Goal: Task Accomplishment & Management: Manage account settings

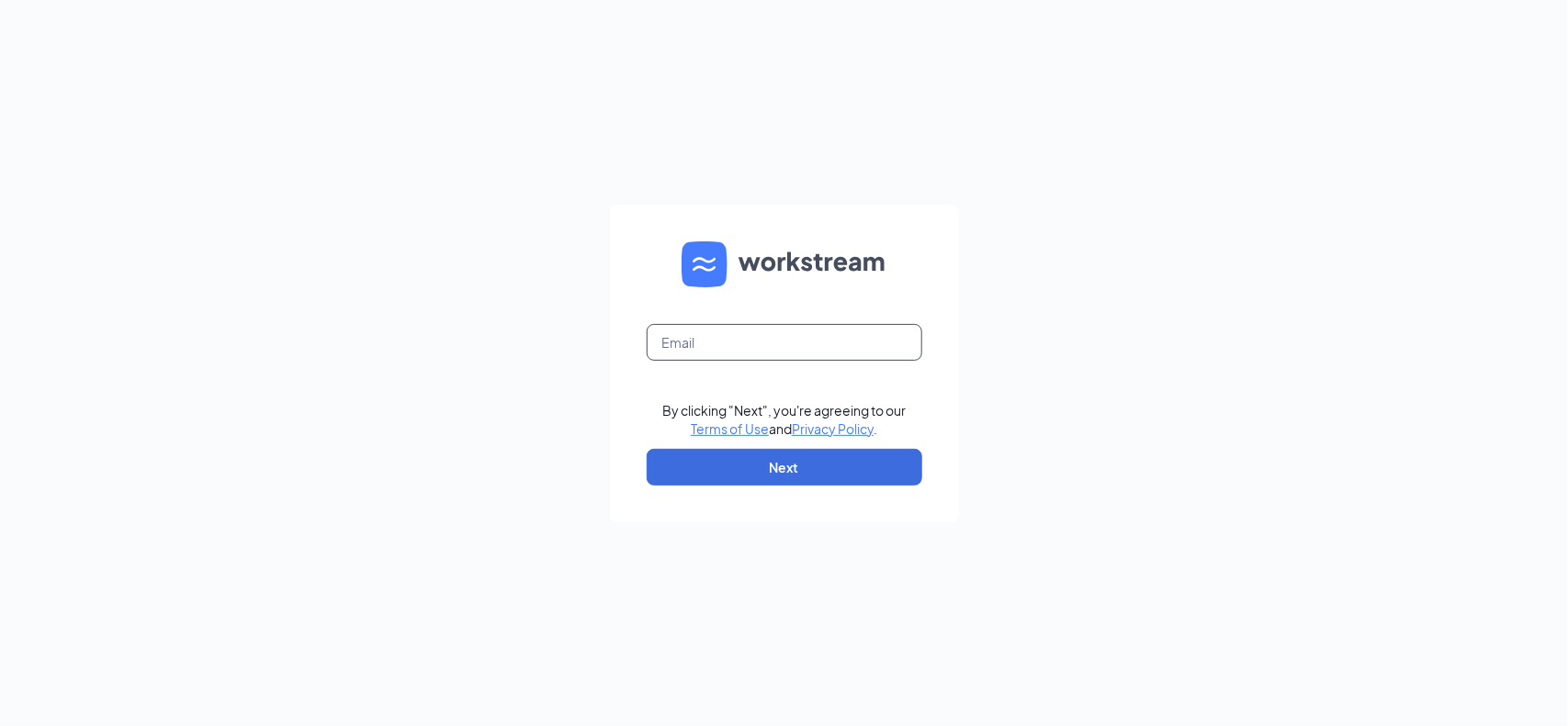
click at [753, 346] on input "text" at bounding box center [784, 343] width 276 height 37
type input "[EMAIL_ADDRESS][DOMAIN_NAME]"
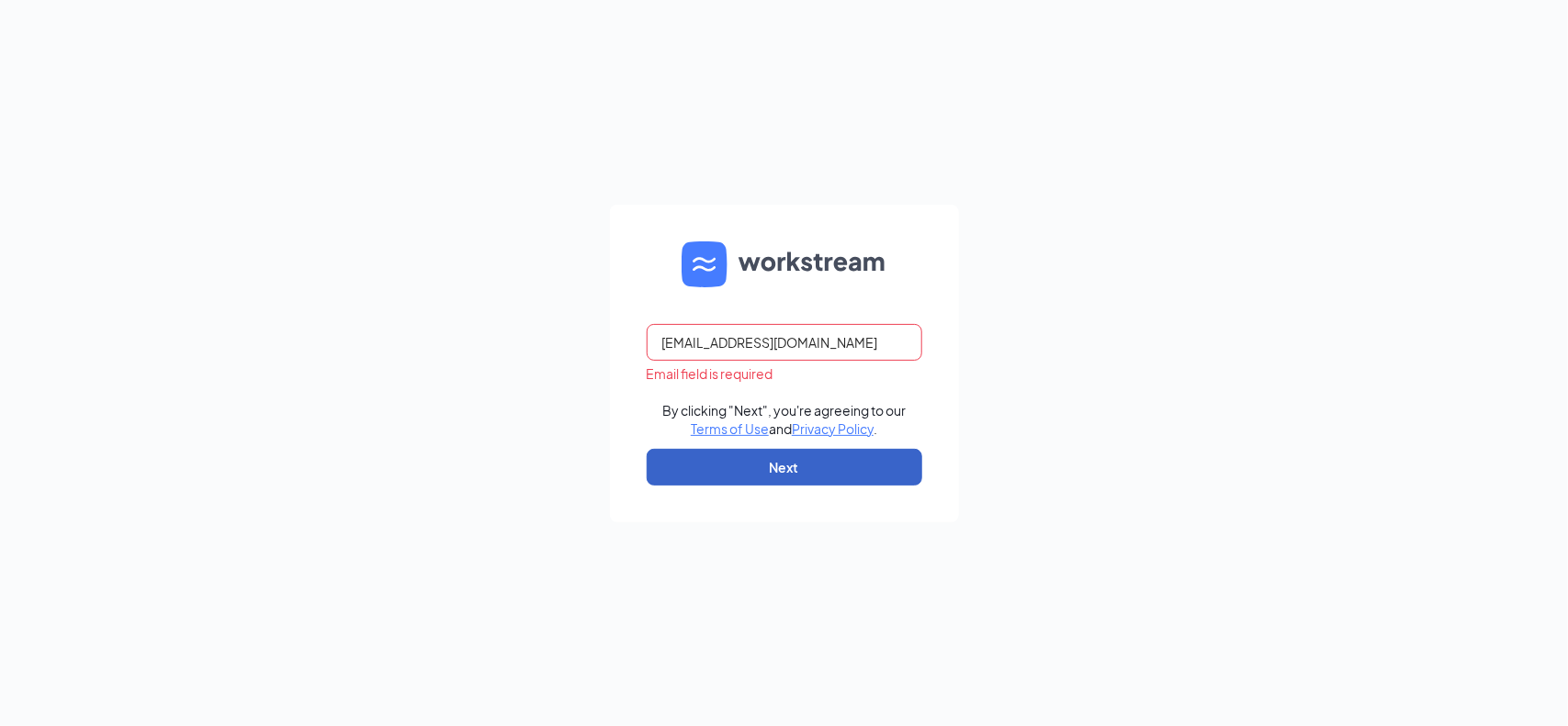
click at [779, 450] on button "Next" at bounding box center [784, 467] width 276 height 37
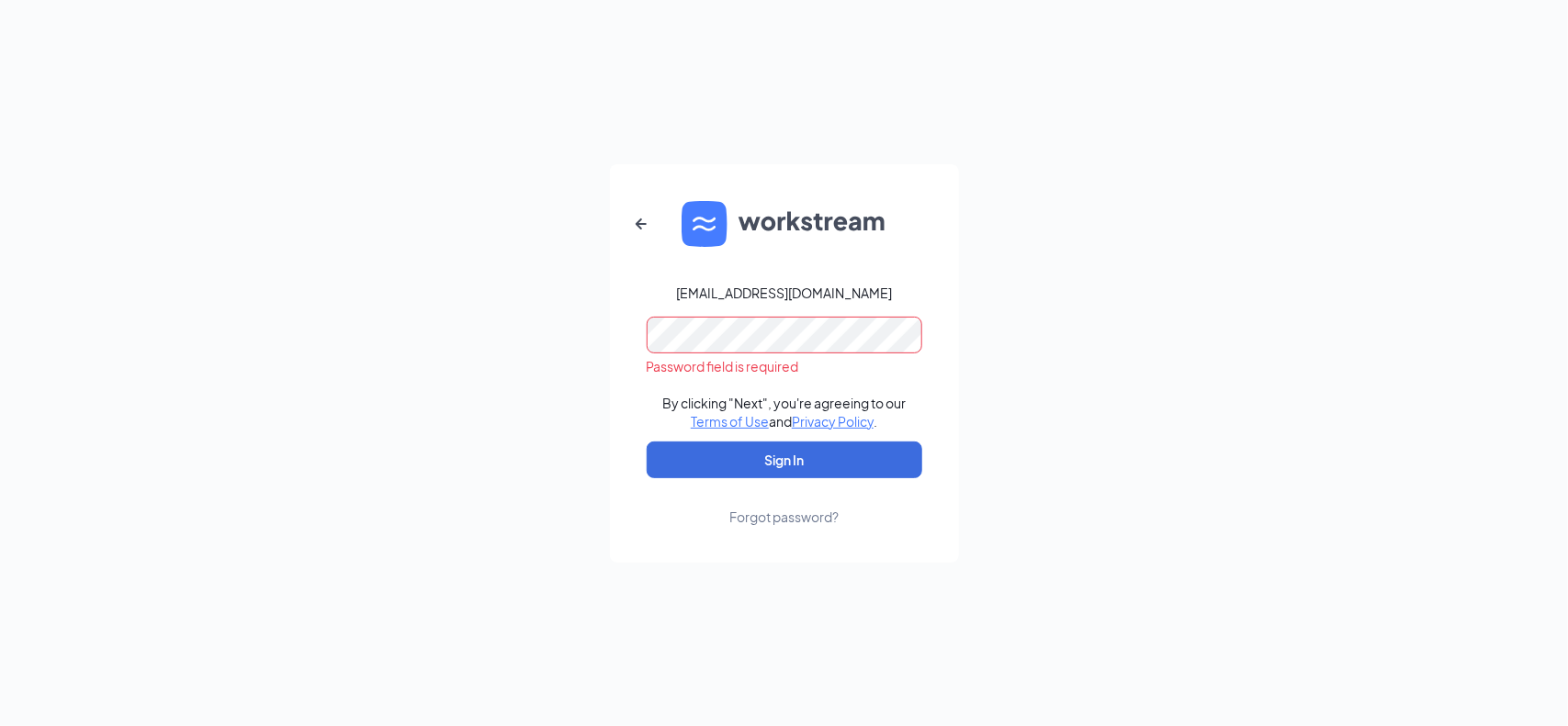
click at [646, 442] on button "Sign In" at bounding box center [784, 460] width 276 height 37
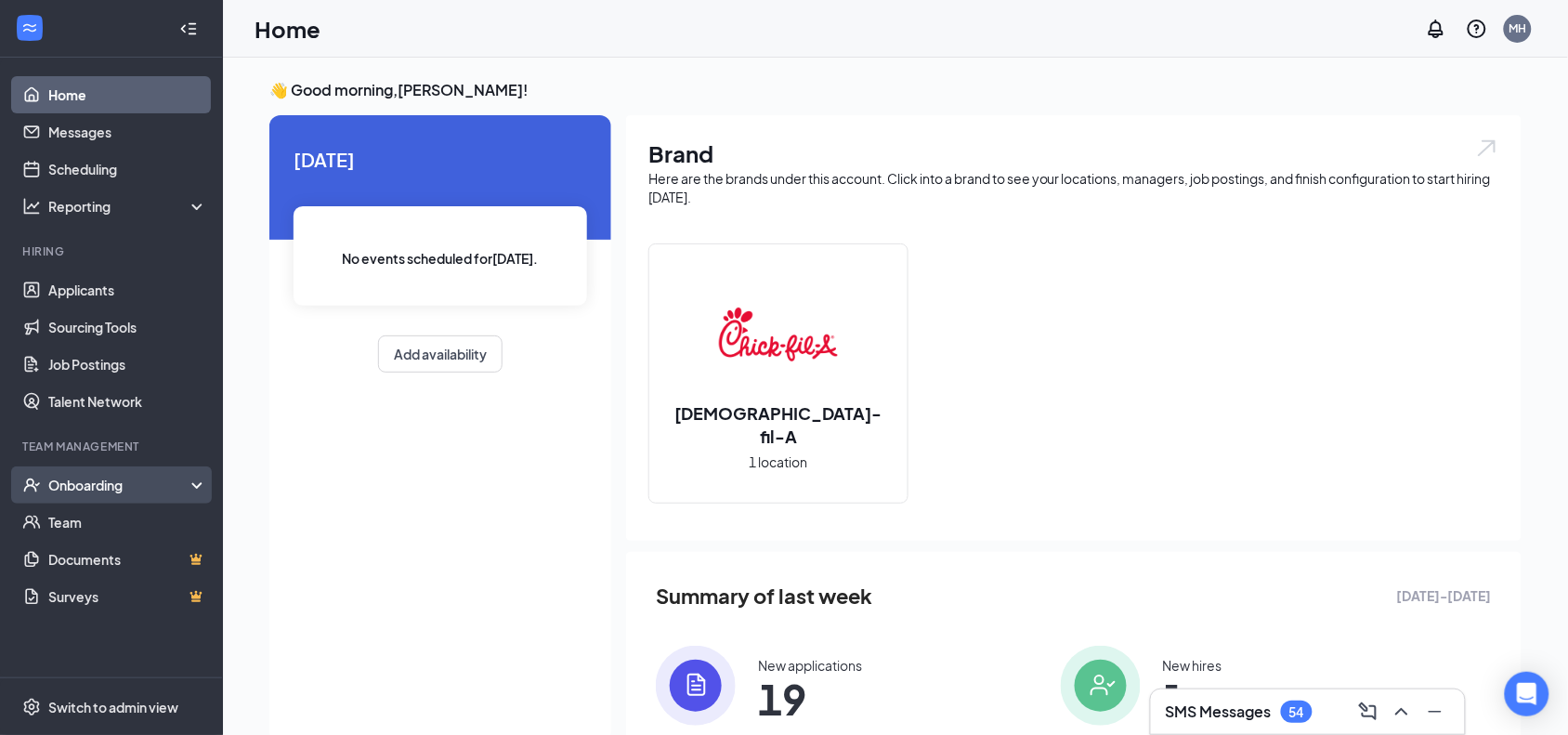
click at [136, 484] on div "Onboarding" at bounding box center [120, 485] width 143 height 19
click at [131, 512] on link "Overview" at bounding box center [128, 522] width 159 height 38
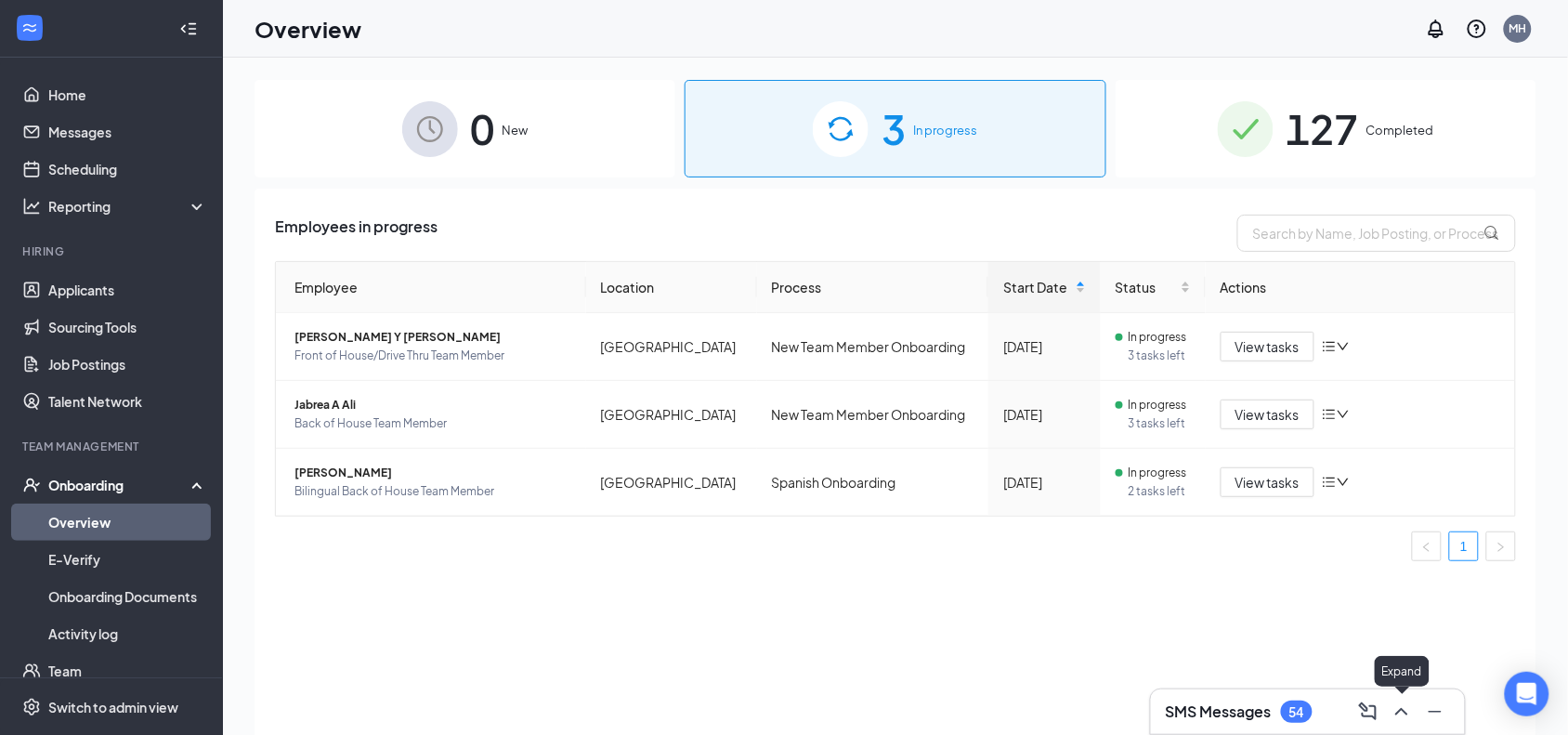
click at [1412, 713] on icon "ChevronUp" at bounding box center [1401, 711] width 23 height 23
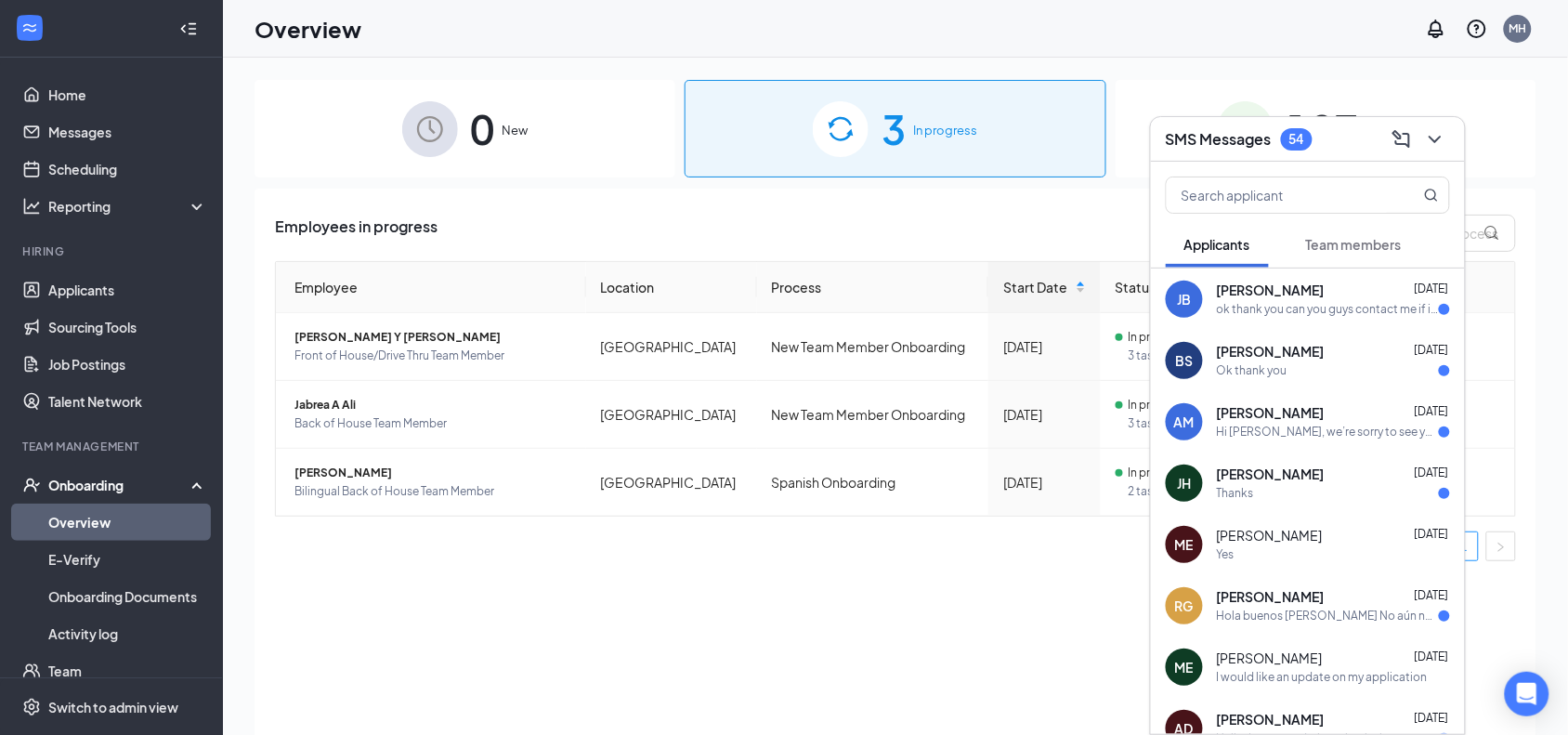
click at [1288, 312] on div "ok thank you can you guys contact me if i am accepted for the interview" at bounding box center [1328, 310] width 222 height 16
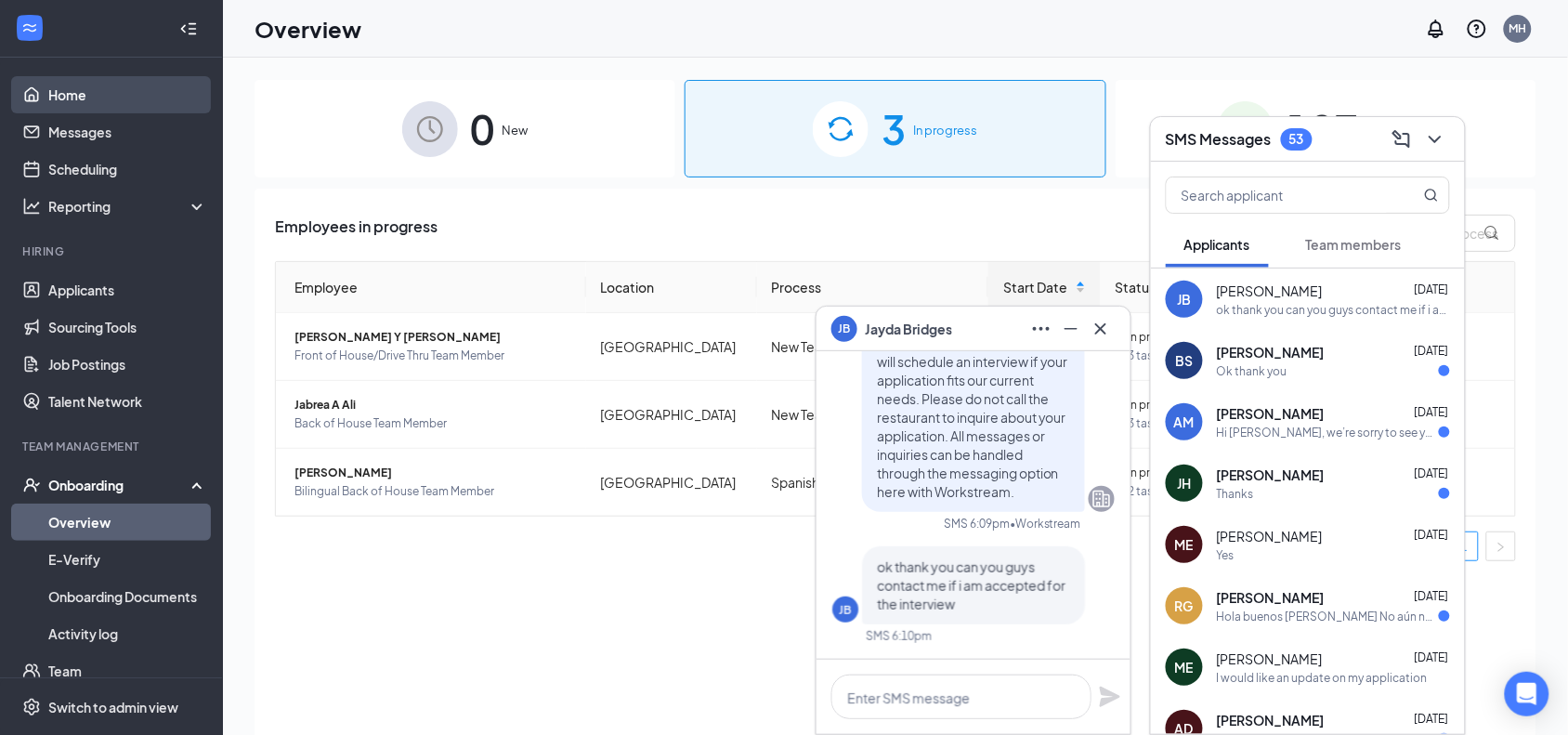
click at [114, 96] on link "Home" at bounding box center [128, 95] width 159 height 38
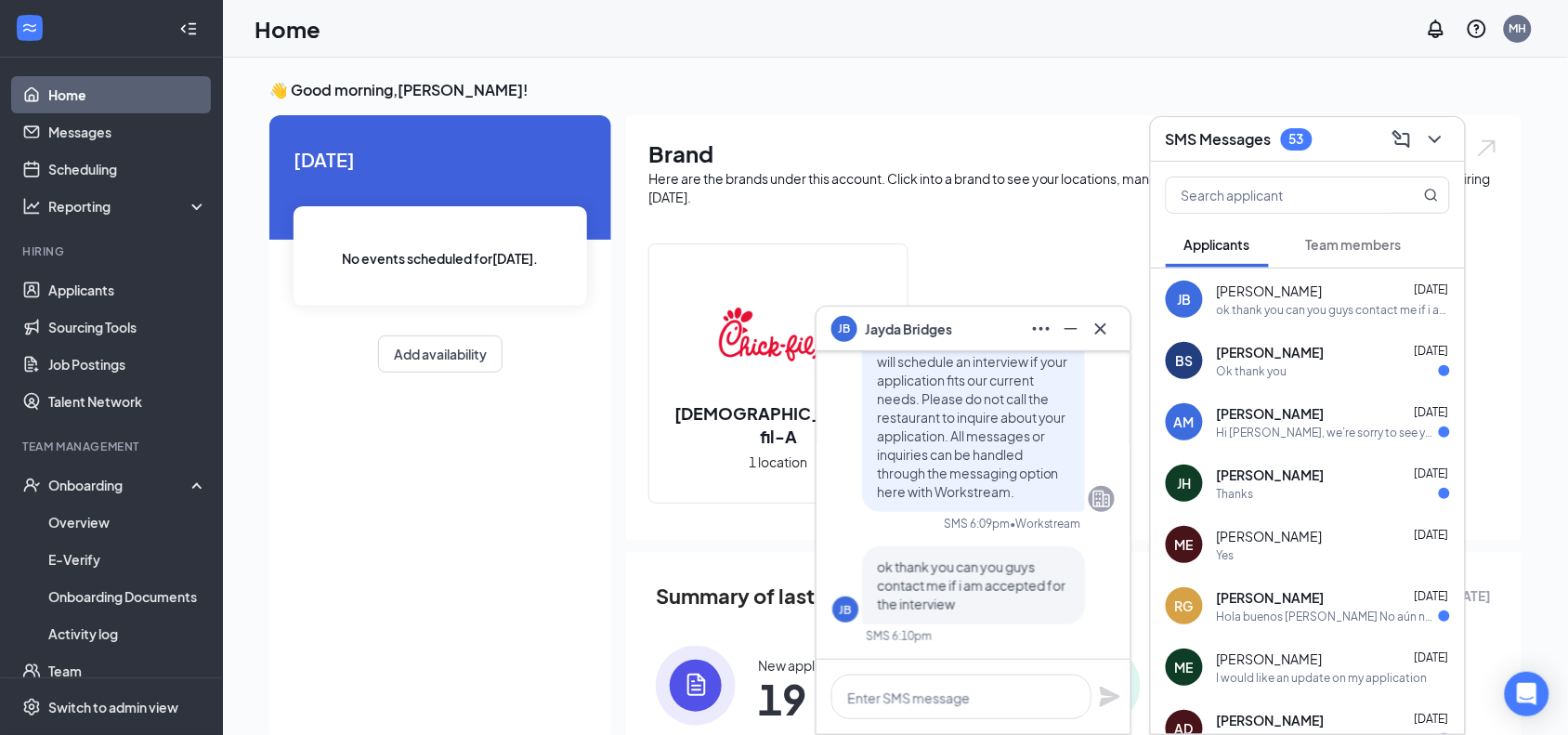
click at [1326, 421] on div "[PERSON_NAME] [DATE]" at bounding box center [1334, 413] width 233 height 19
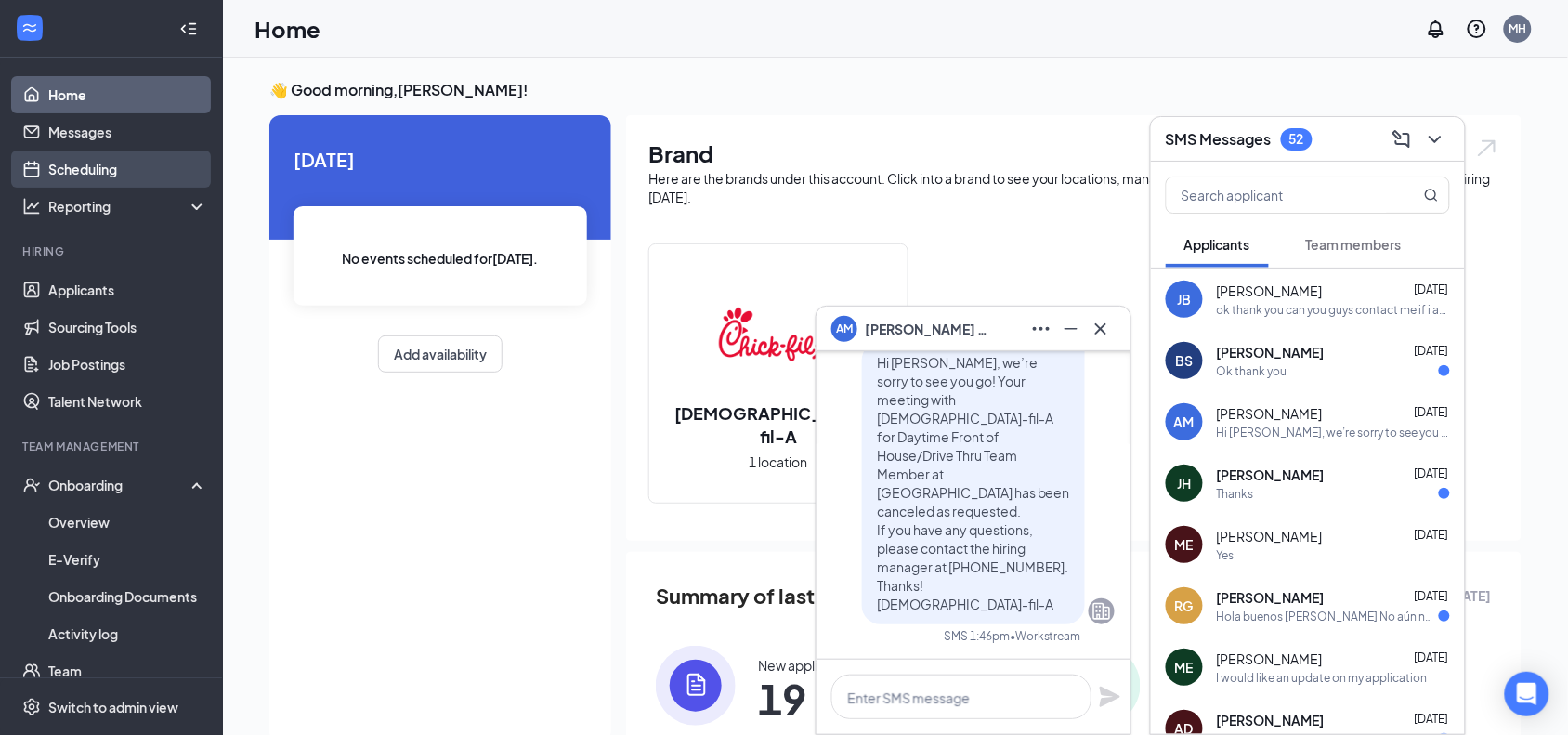
click at [81, 160] on link "Scheduling" at bounding box center [128, 169] width 159 height 38
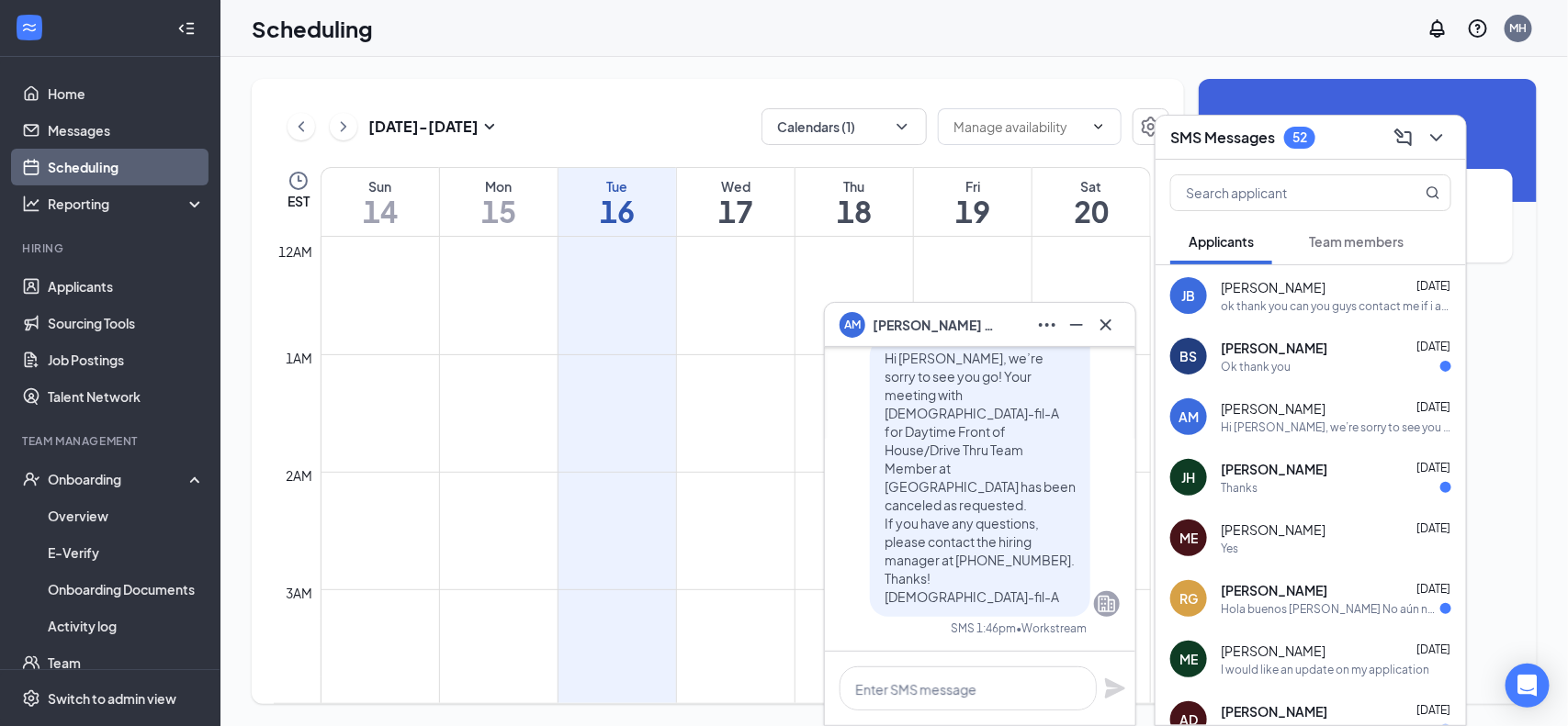
scroll to position [902, 0]
click at [1126, 322] on div "AM [PERSON_NAME]" at bounding box center [980, 324] width 311 height 44
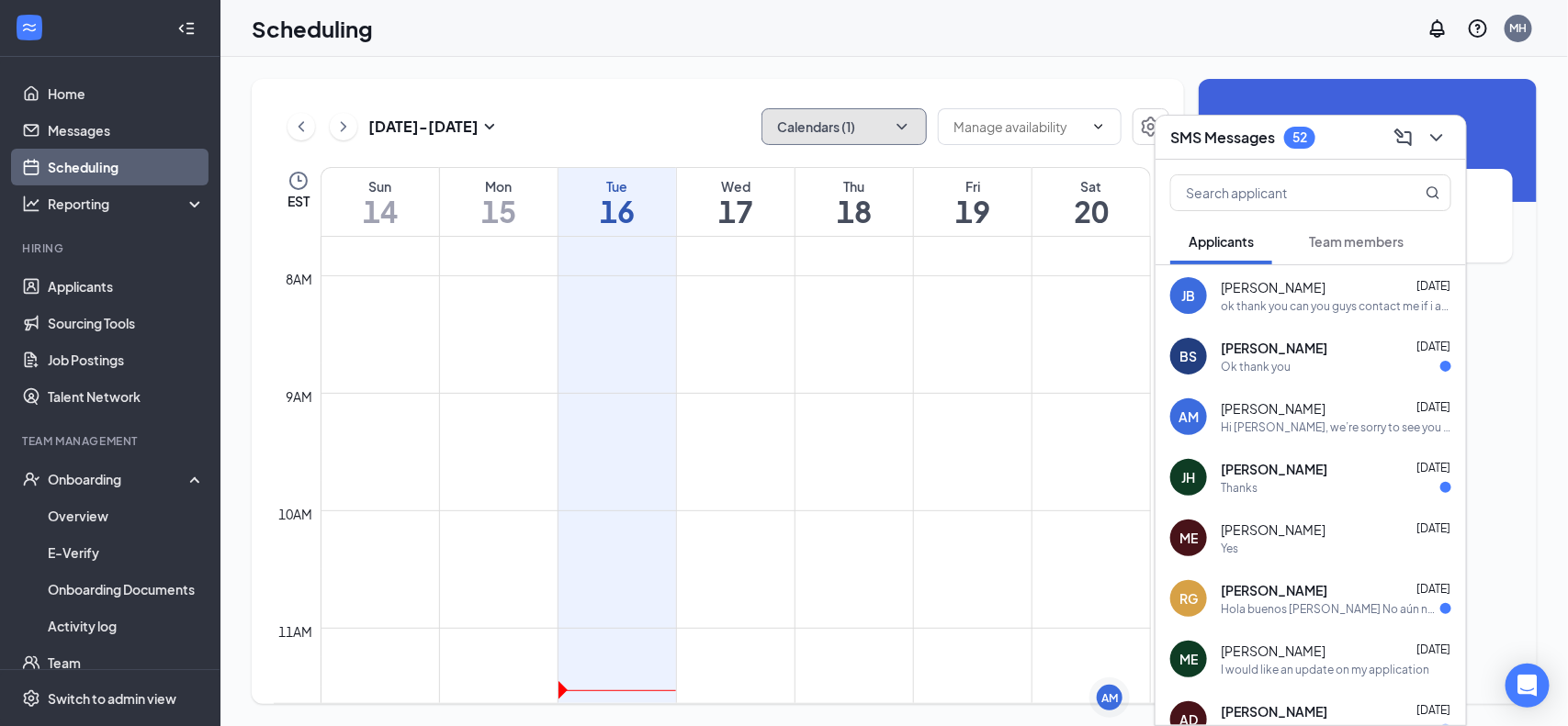
click at [901, 119] on icon "ChevronDown" at bounding box center [901, 126] width 19 height 19
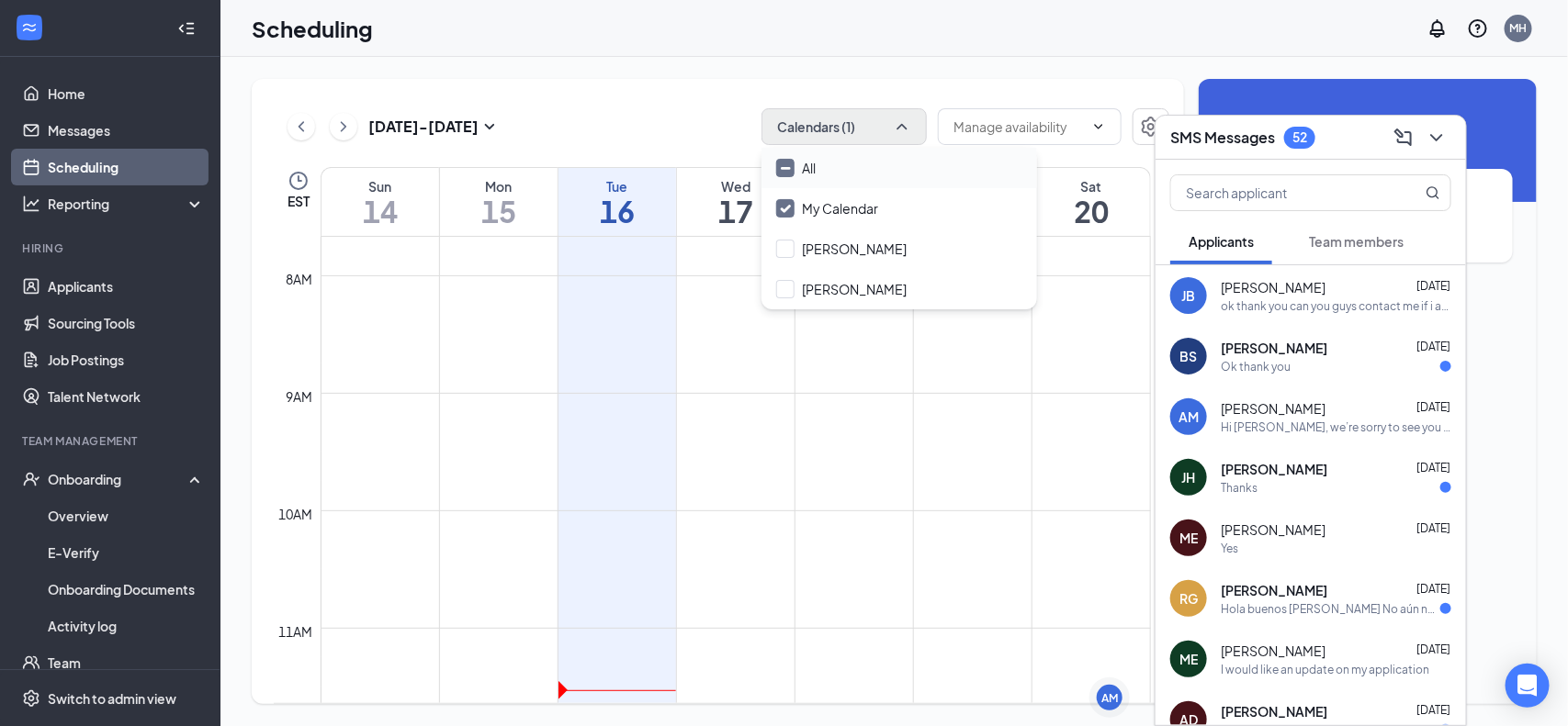
click at [783, 170] on input "All" at bounding box center [796, 168] width 39 height 19
checkbox input "true"
click at [783, 168] on input "All" at bounding box center [796, 168] width 39 height 19
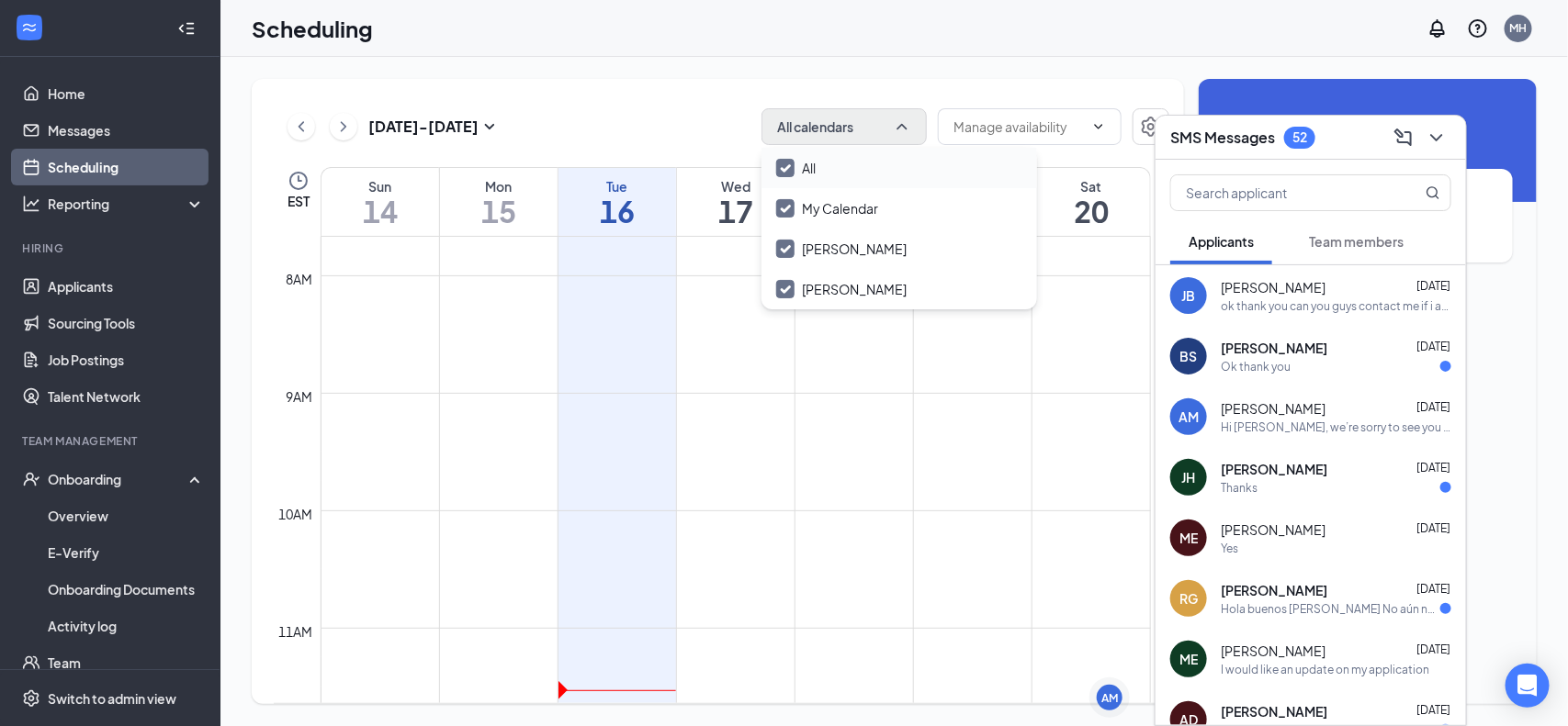
checkbox input "false"
click at [783, 168] on input "All" at bounding box center [796, 168] width 39 height 19
checkbox input "true"
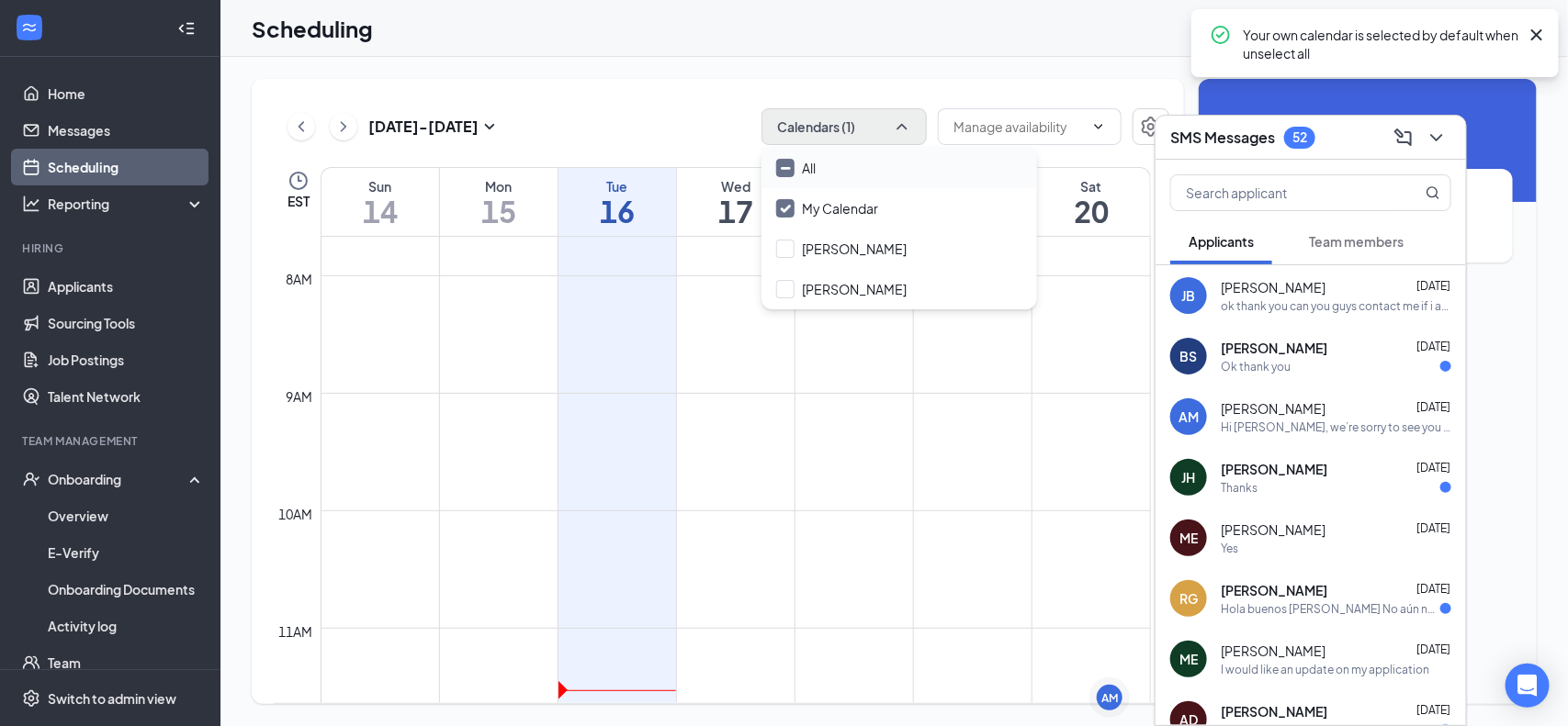
checkbox input "true"
drag, startPoint x: 608, startPoint y: 83, endPoint x: 608, endPoint y: 67, distance: 16.0
click at [608, 68] on div "[DATE] - [DATE] All calendars EST Sun 14 Mon 15 Tue 16 Wed 17 Thu 18 Fri 19 Sat…" at bounding box center [893, 391] width 1347 height 669
click at [635, 89] on div "[DATE] - [DATE] All calendars EST Sun 14 Mon 15 Tue 16 Wed 17 Thu 18 Fri 19 Sat…" at bounding box center [718, 392] width 933 height 625
